Goal: Task Accomplishment & Management: Manage account settings

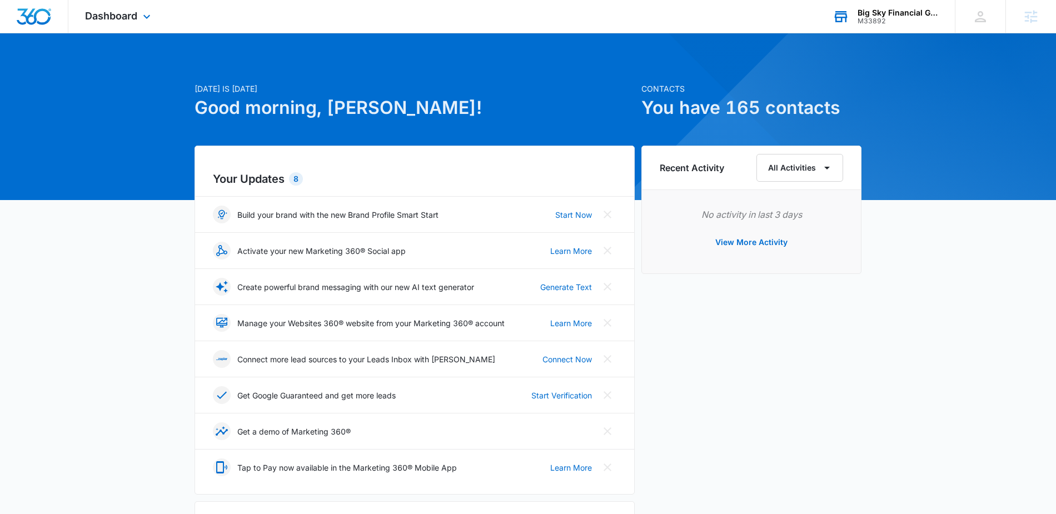
click at [878, 17] on div "M33892" at bounding box center [898, 21] width 81 height 8
click at [880, 12] on div "Big Sky Financial Group" at bounding box center [898, 12] width 81 height 9
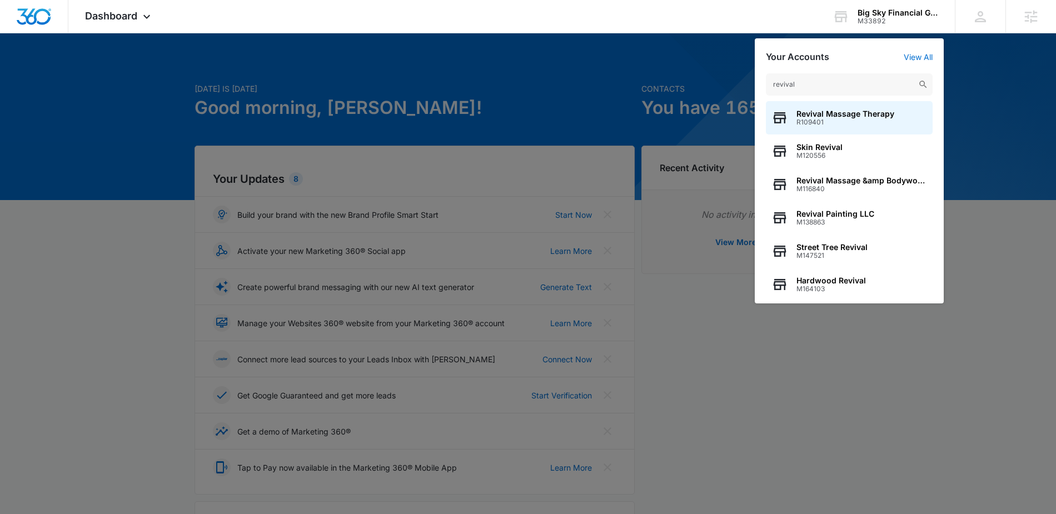
type input "revival"
click at [819, 120] on span "R109401" at bounding box center [846, 122] width 98 height 8
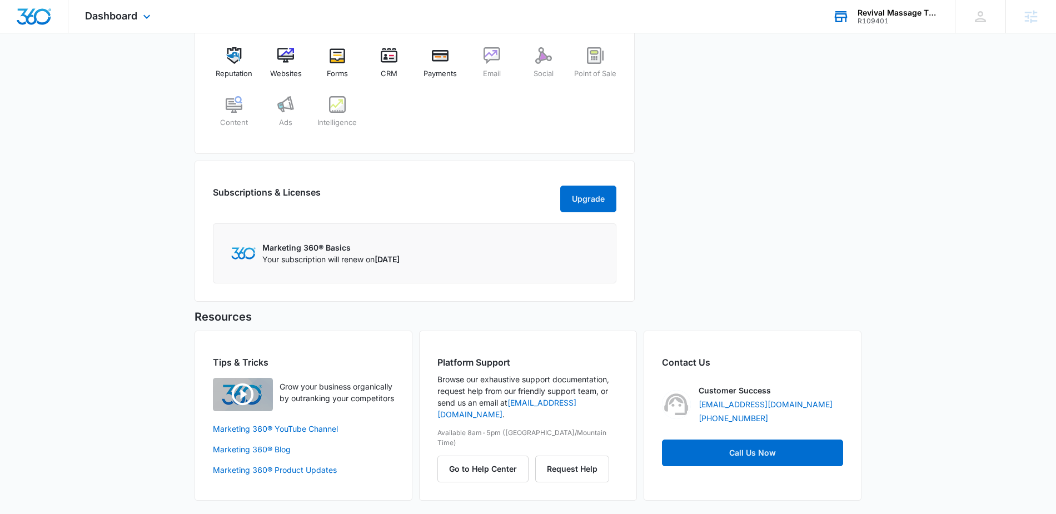
scroll to position [483, 0]
click at [575, 203] on button "Upgrade" at bounding box center [588, 199] width 56 height 27
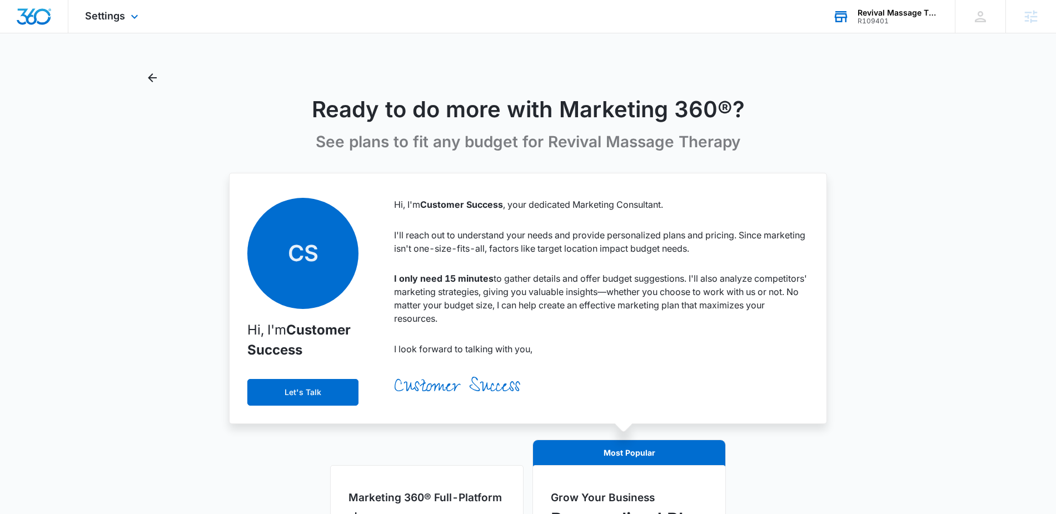
click at [134, 25] on div "Settings Apps Reputation Websites Forms CRM Email Social Payments POS Content A…" at bounding box center [113, 16] width 90 height 33
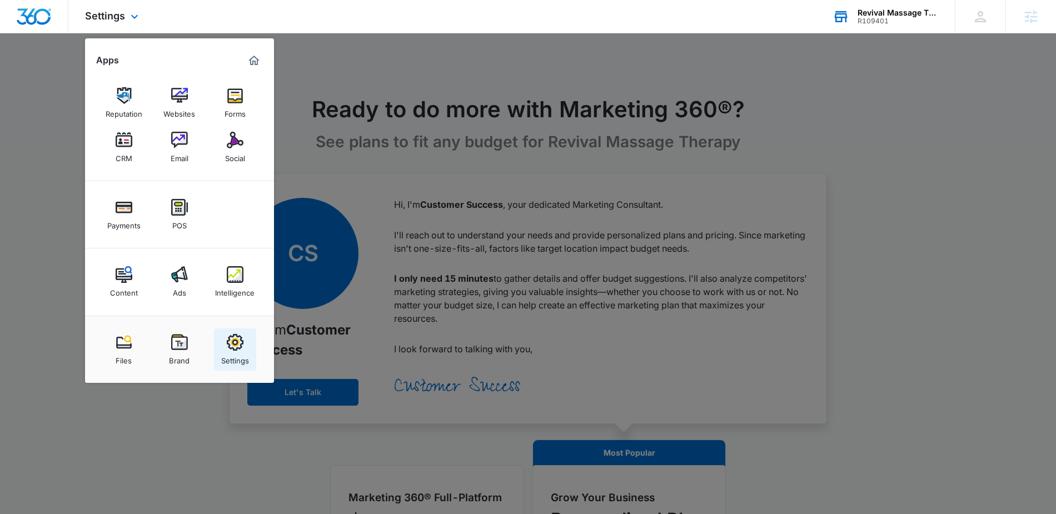
click at [238, 345] on img at bounding box center [235, 342] width 17 height 17
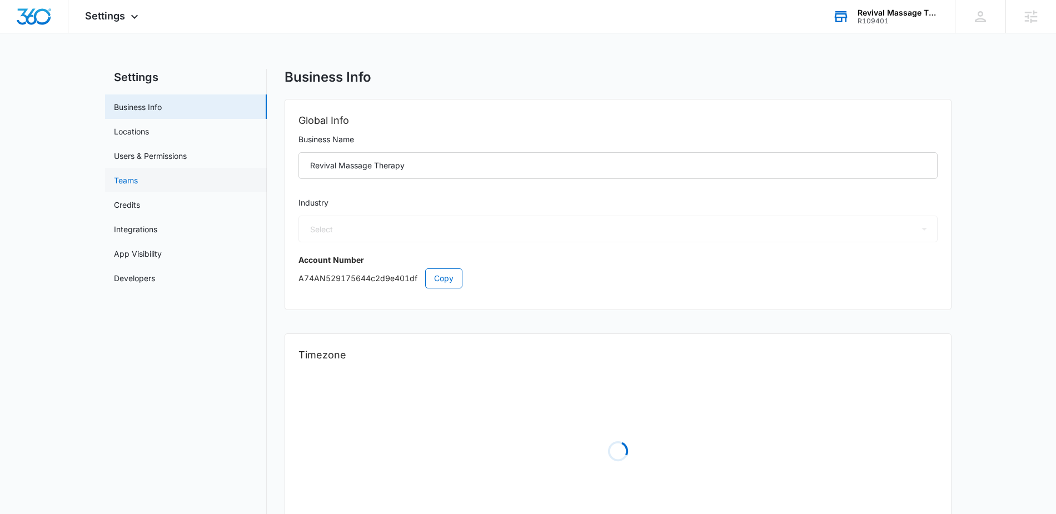
select select "22"
select select "US"
select select "America/New_York"
click at [145, 161] on link "Users & Permissions" at bounding box center [150, 156] width 73 height 12
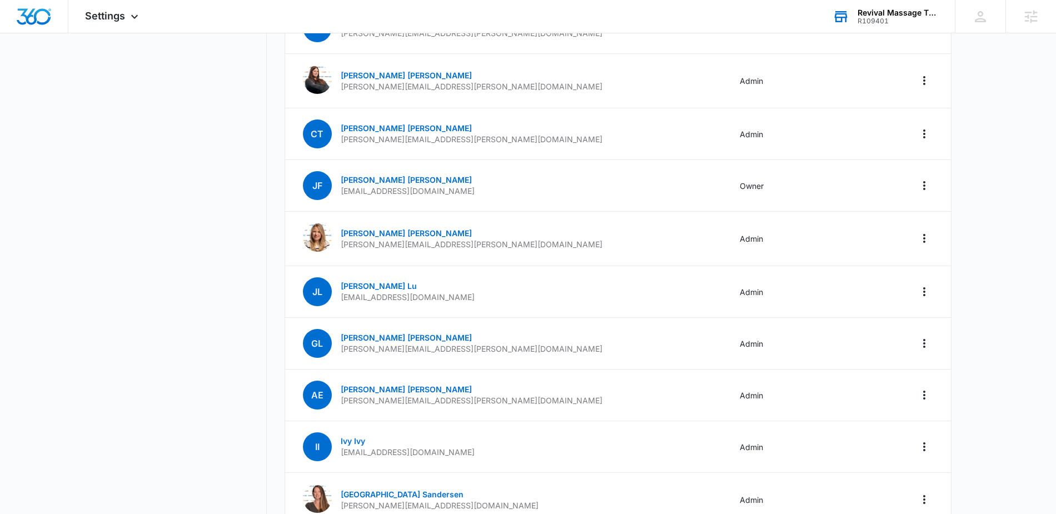
scroll to position [276, 0]
click at [926, 344] on icon "Actions" at bounding box center [924, 342] width 13 height 13
click at [370, 337] on link "[PERSON_NAME]" at bounding box center [406, 336] width 131 height 9
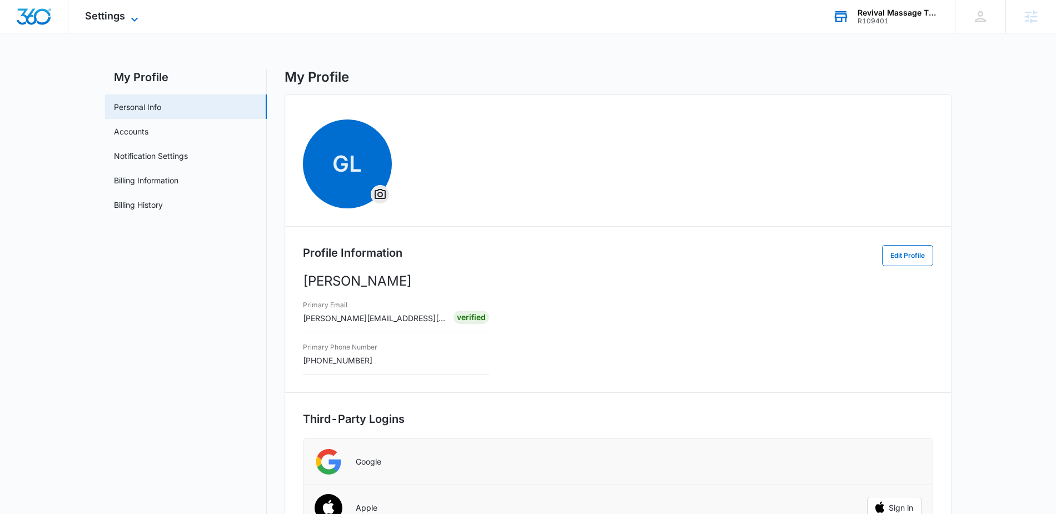
click at [135, 20] on icon at bounding box center [134, 19] width 7 height 4
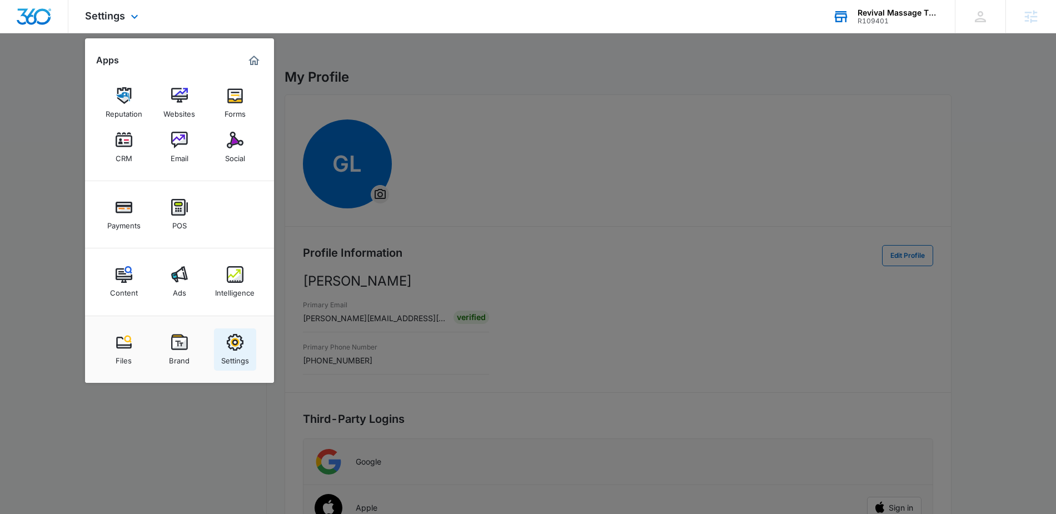
click at [235, 342] on img at bounding box center [235, 342] width 17 height 17
select select "22"
select select "US"
select select "America/New_York"
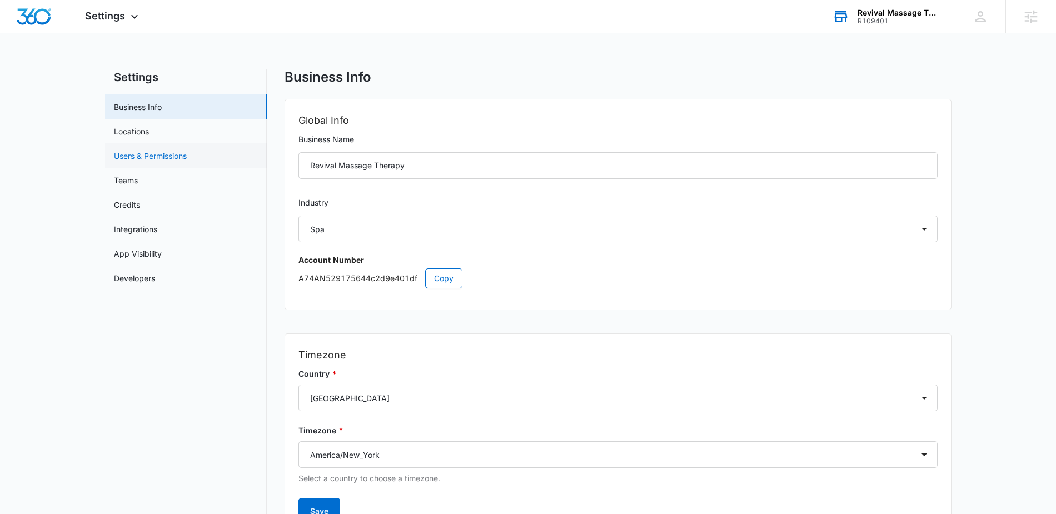
click at [145, 155] on link "Users & Permissions" at bounding box center [150, 156] width 73 height 12
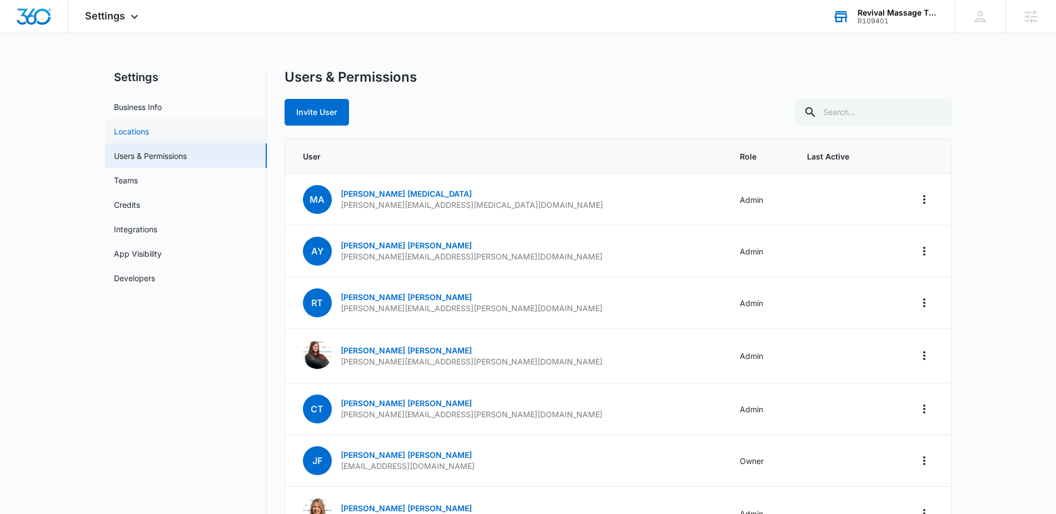
click at [141, 135] on link "Locations" at bounding box center [131, 132] width 35 height 12
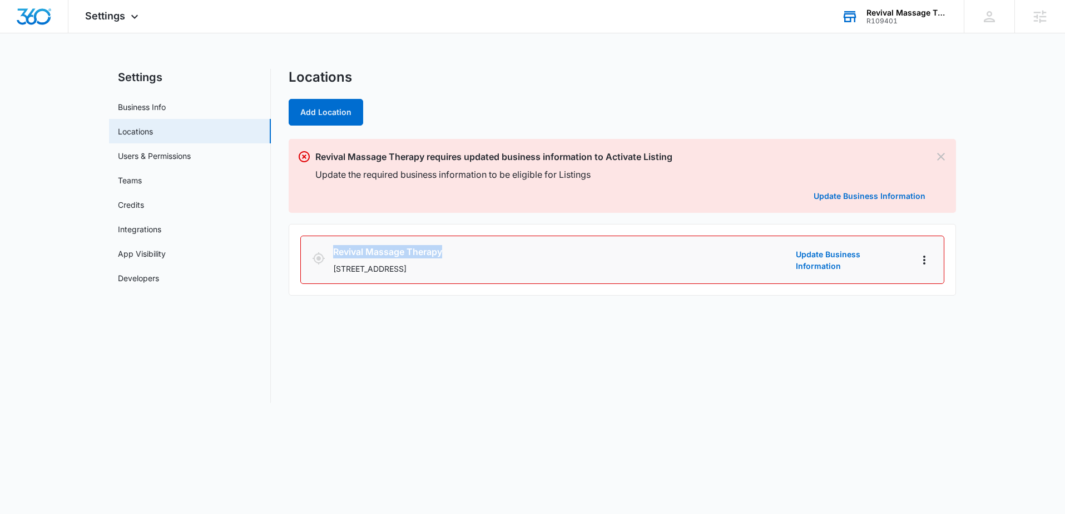
drag, startPoint x: 454, startPoint y: 247, endPoint x: 333, endPoint y: 252, distance: 120.8
click at [333, 252] on h3 "Revival Massage Therapy" at bounding box center [562, 251] width 458 height 13
copy h3 "Revival Massage Therapy"
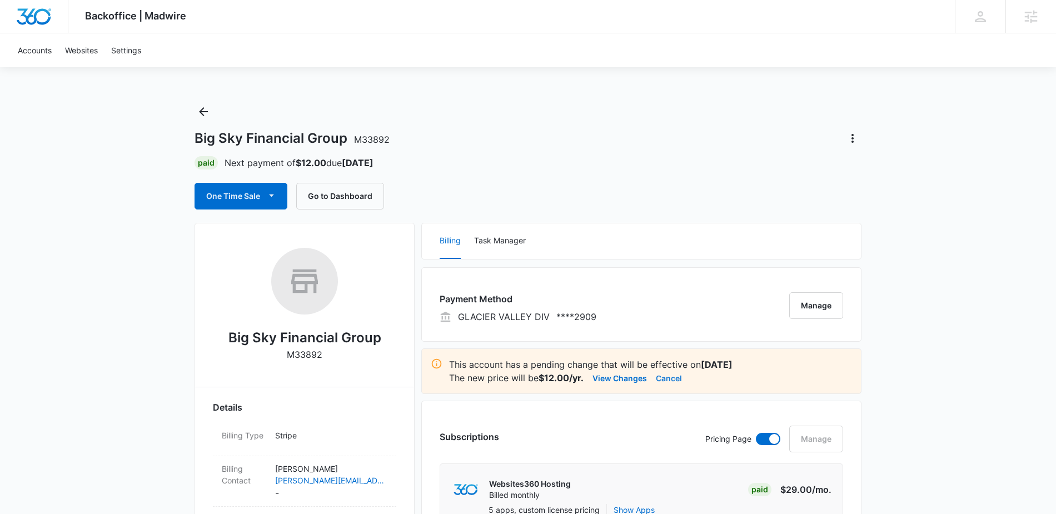
click at [677, 379] on button "Cancel" at bounding box center [669, 377] width 26 height 13
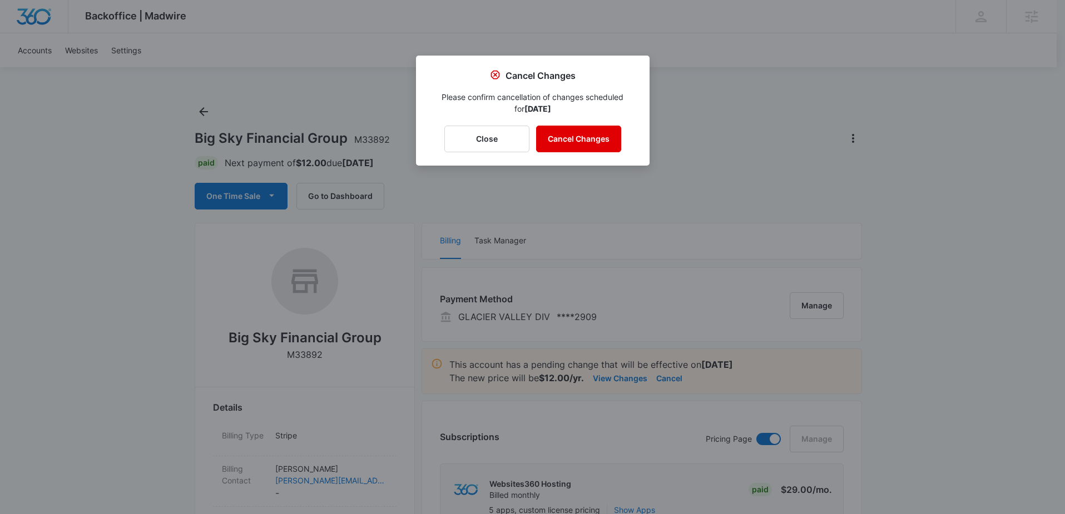
click at [591, 139] on button "Cancel Changes" at bounding box center [578, 139] width 85 height 27
